Goal: Information Seeking & Learning: Compare options

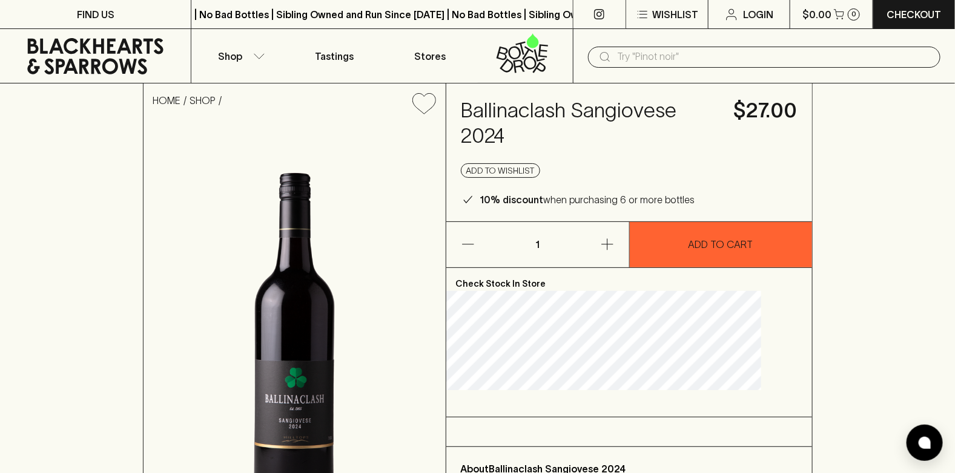
click at [633, 57] on input "text" at bounding box center [774, 56] width 314 height 19
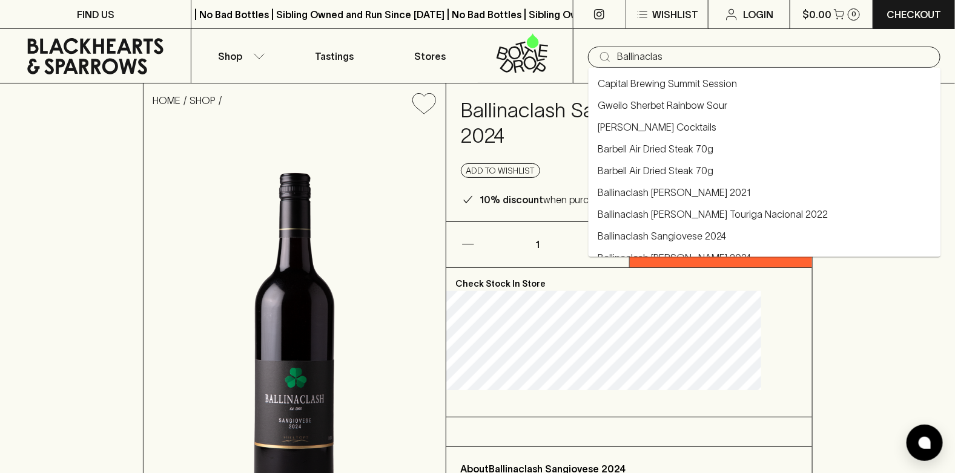
type input "Ballinaclash"
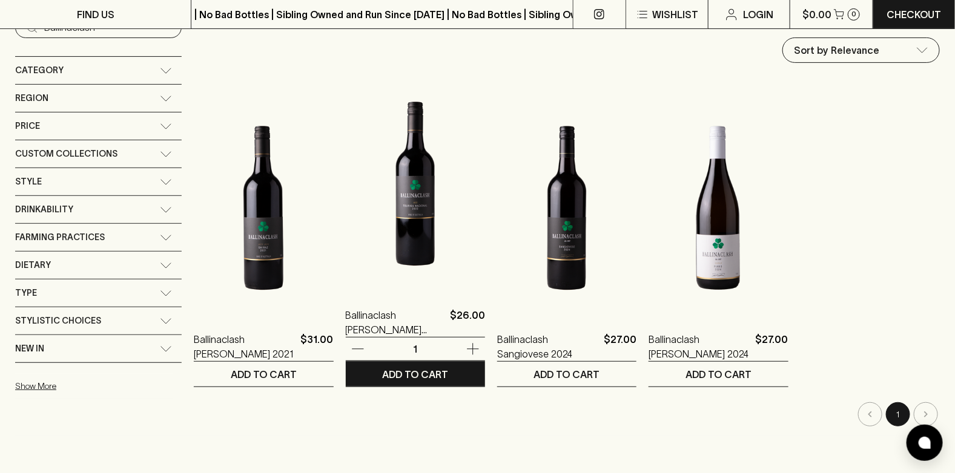
scroll to position [182, 0]
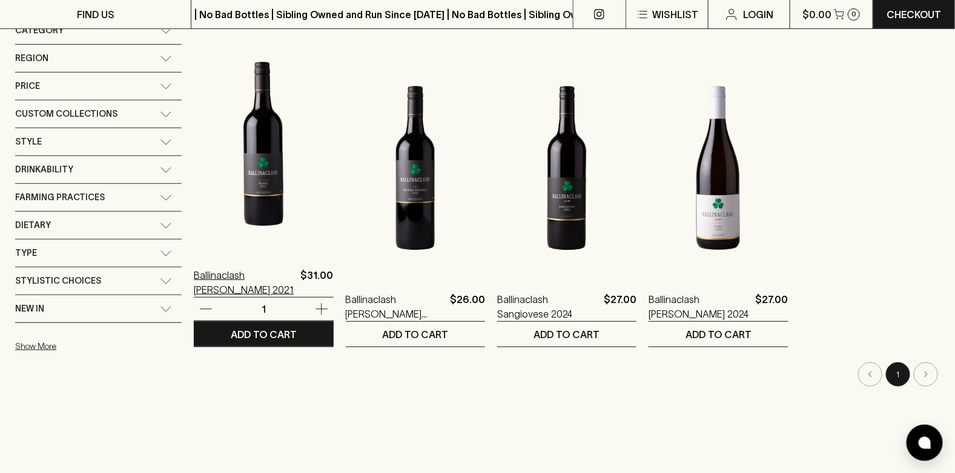
click at [228, 271] on p "Ballinaclash [PERSON_NAME] 2021" at bounding box center [245, 282] width 102 height 29
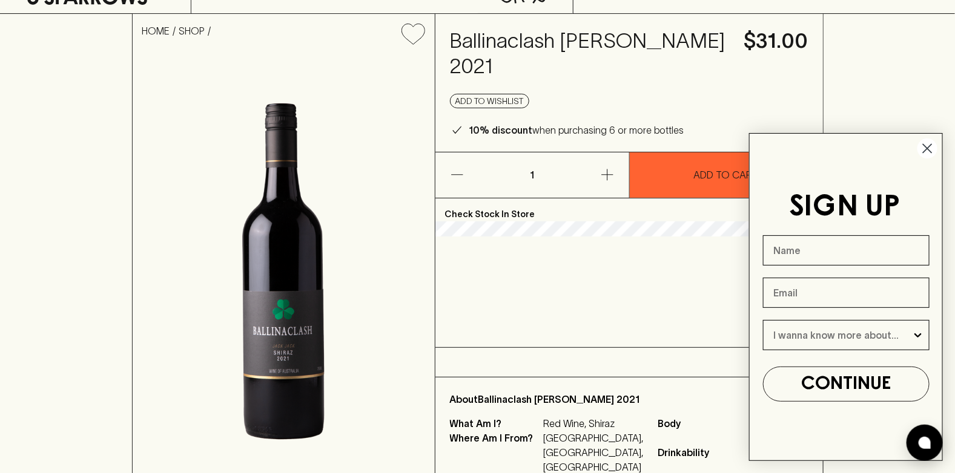
scroll to position [120, 0]
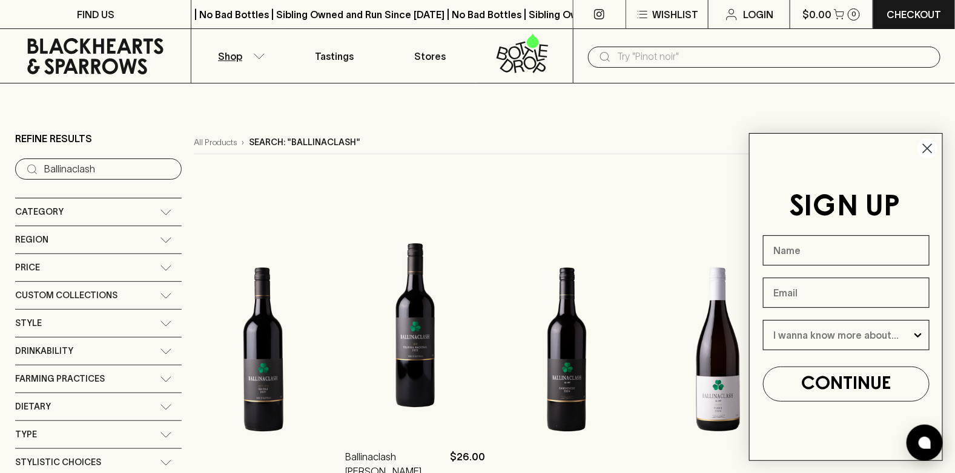
click at [406, 352] on img at bounding box center [415, 326] width 139 height 212
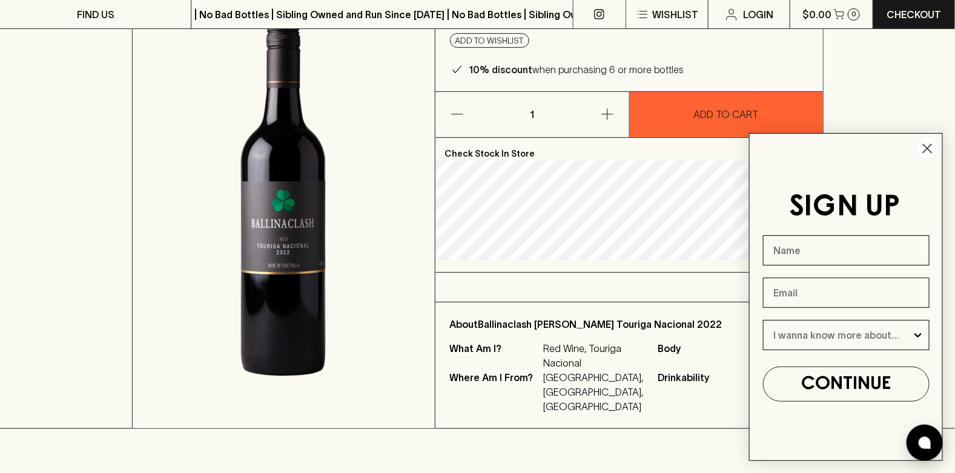
scroll to position [182, 0]
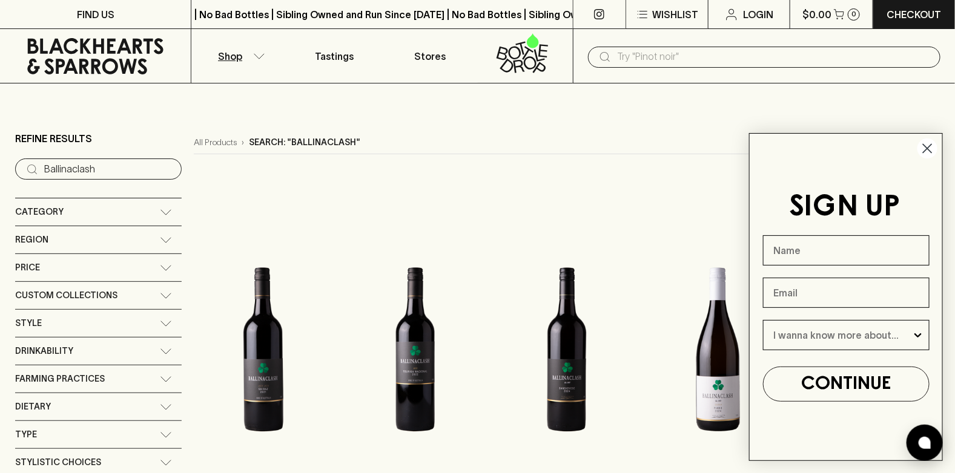
click at [927, 148] on icon "Close dialog" at bounding box center [927, 149] width 8 height 8
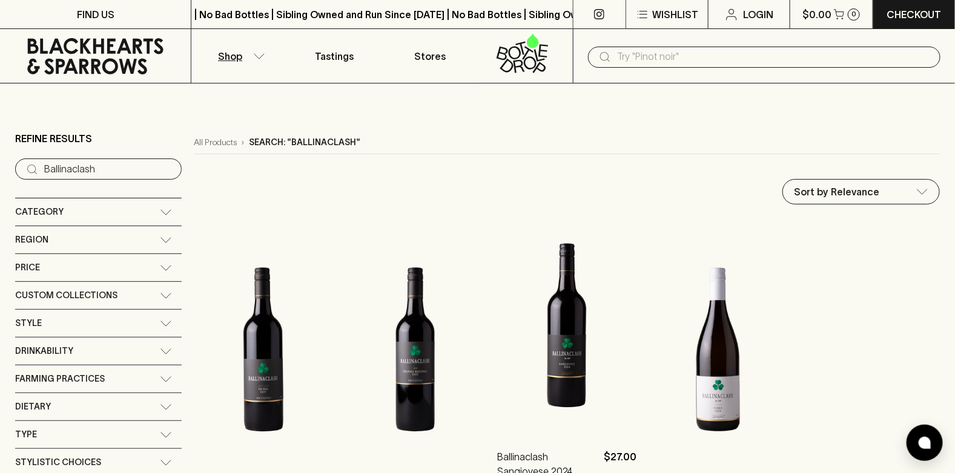
click at [564, 343] on img at bounding box center [566, 326] width 139 height 212
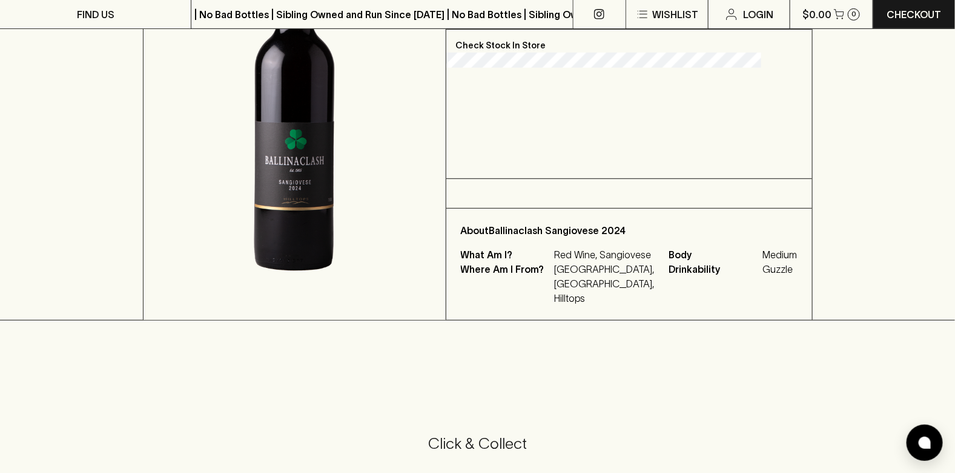
scroll to position [242, 0]
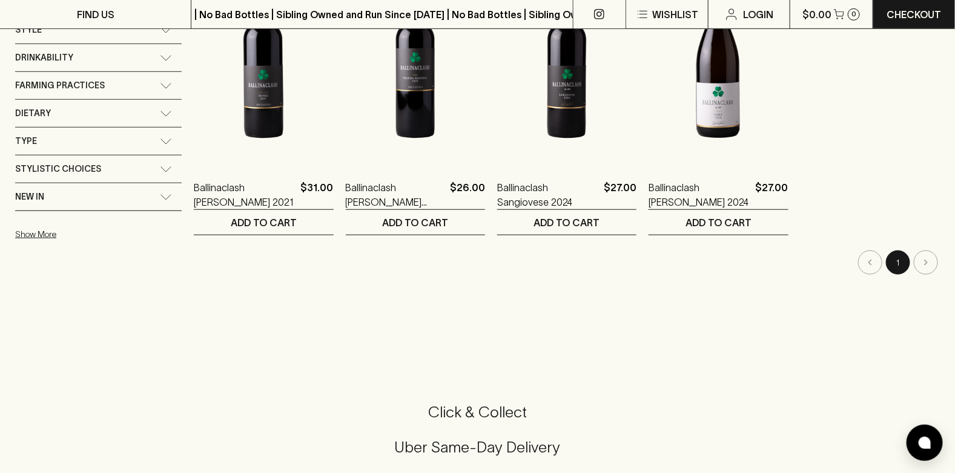
scroll to position [302, 0]
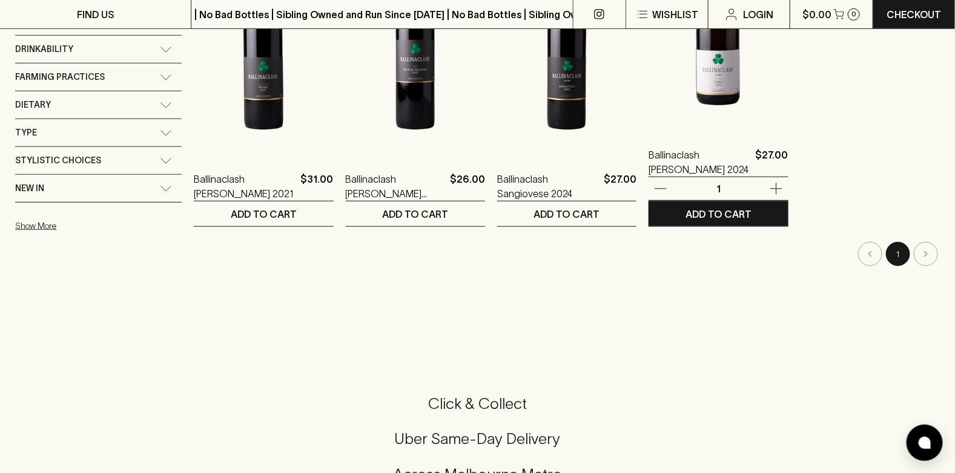
click at [718, 73] on img at bounding box center [717, 24] width 139 height 212
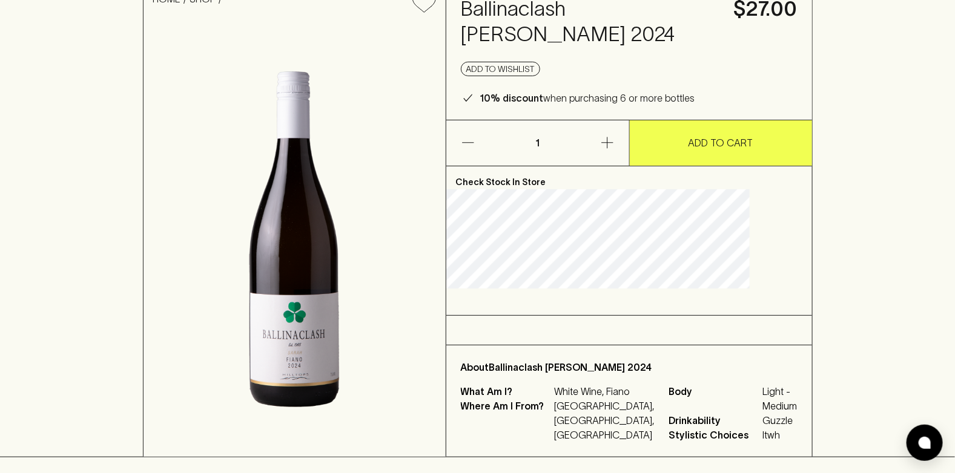
scroll to position [120, 0]
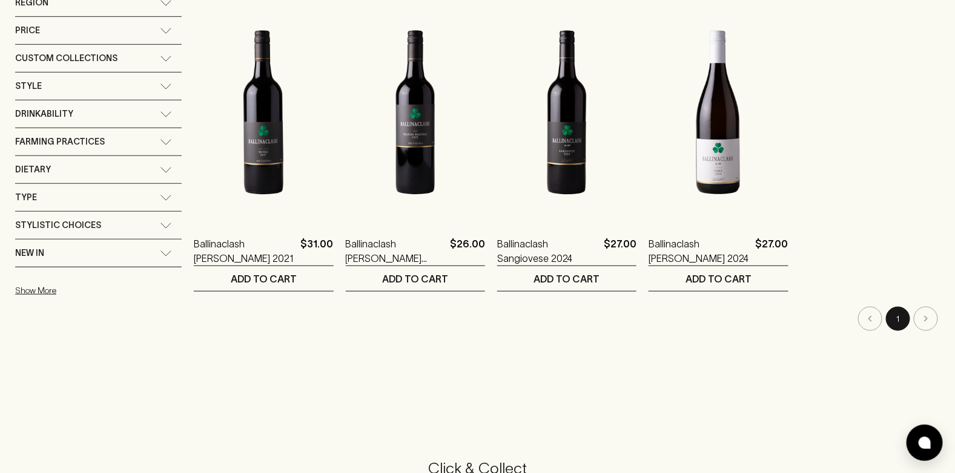
scroll to position [242, 0]
